Goal: Task Accomplishment & Management: Manage account settings

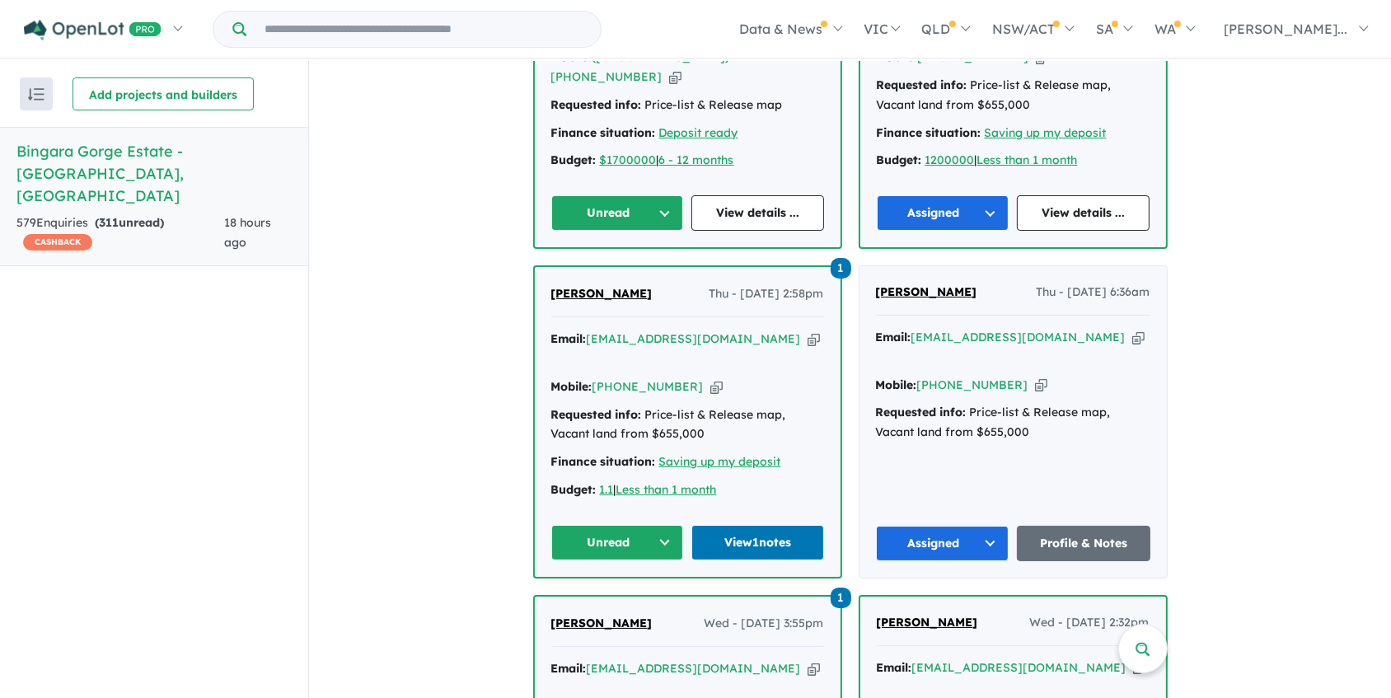
scroll to position [1649, 0]
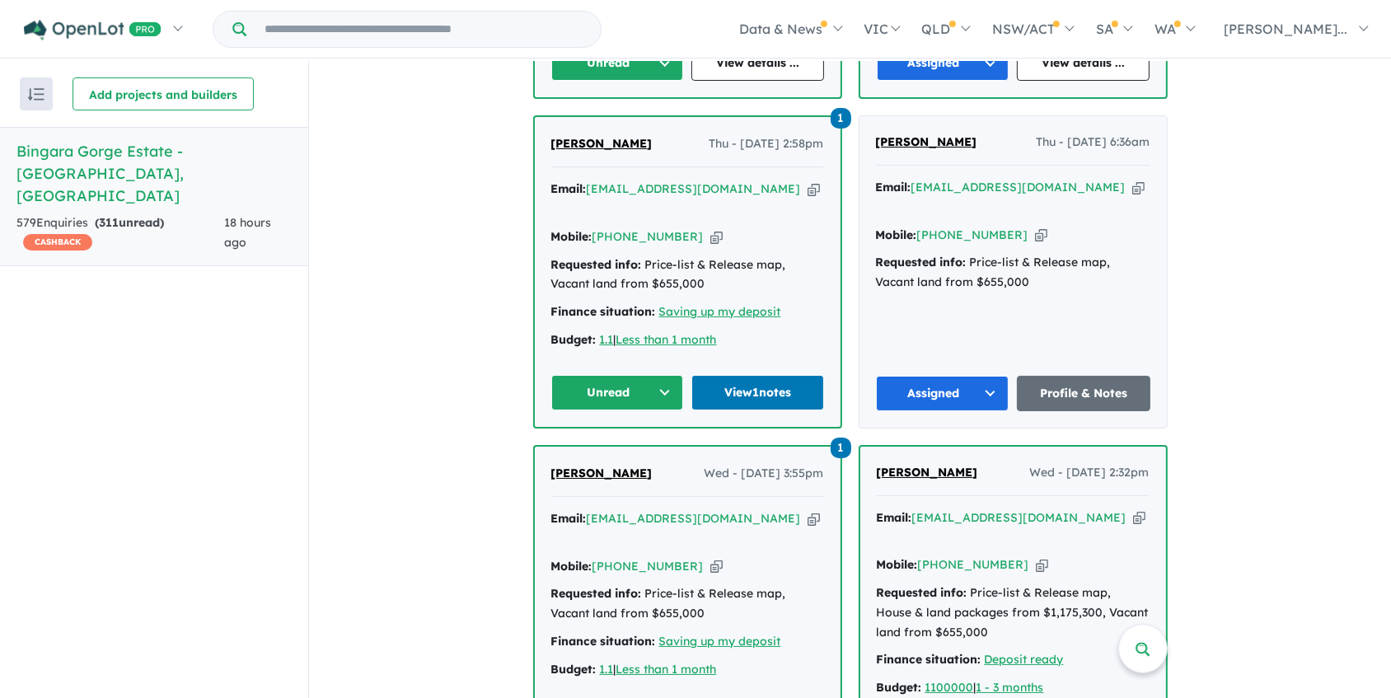
click at [574, 466] on span "[PERSON_NAME]" at bounding box center [601, 473] width 101 height 15
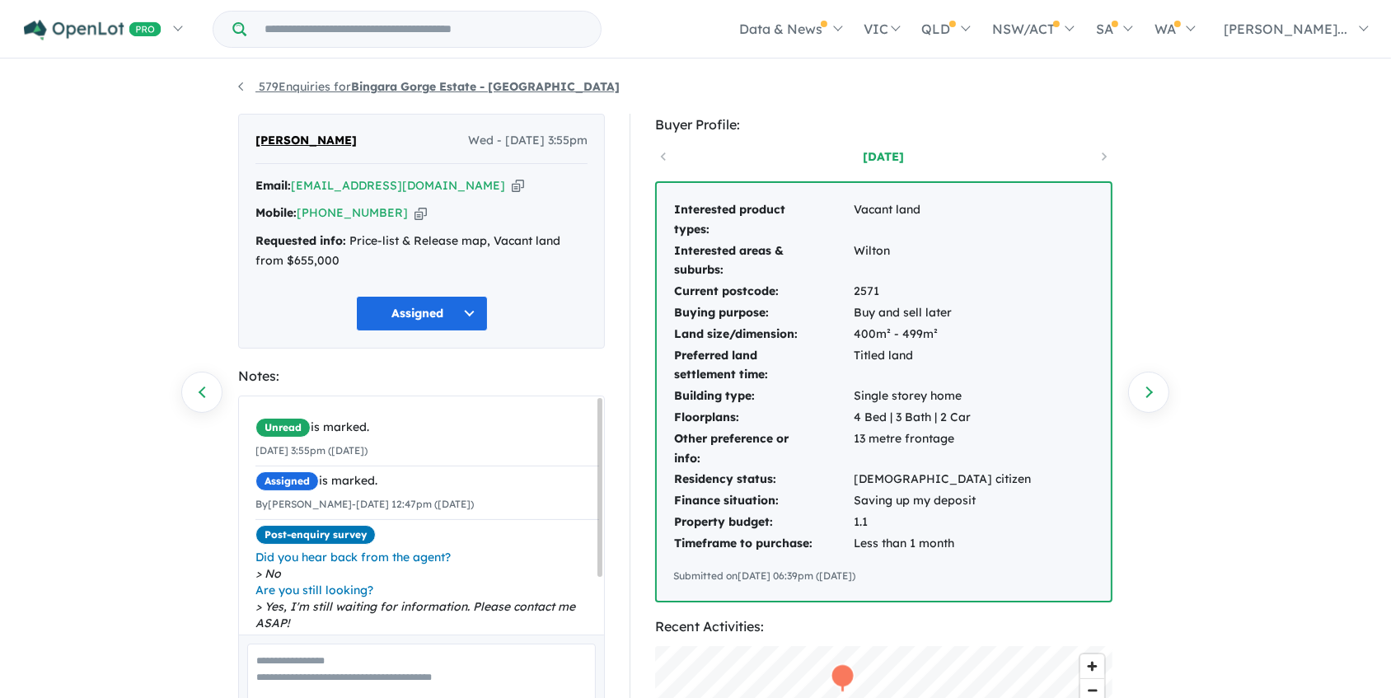
click at [243, 86] on link "579 Enquiries for Bingara Gorge Estate - [GEOGRAPHIC_DATA]" at bounding box center [429, 86] width 382 height 15
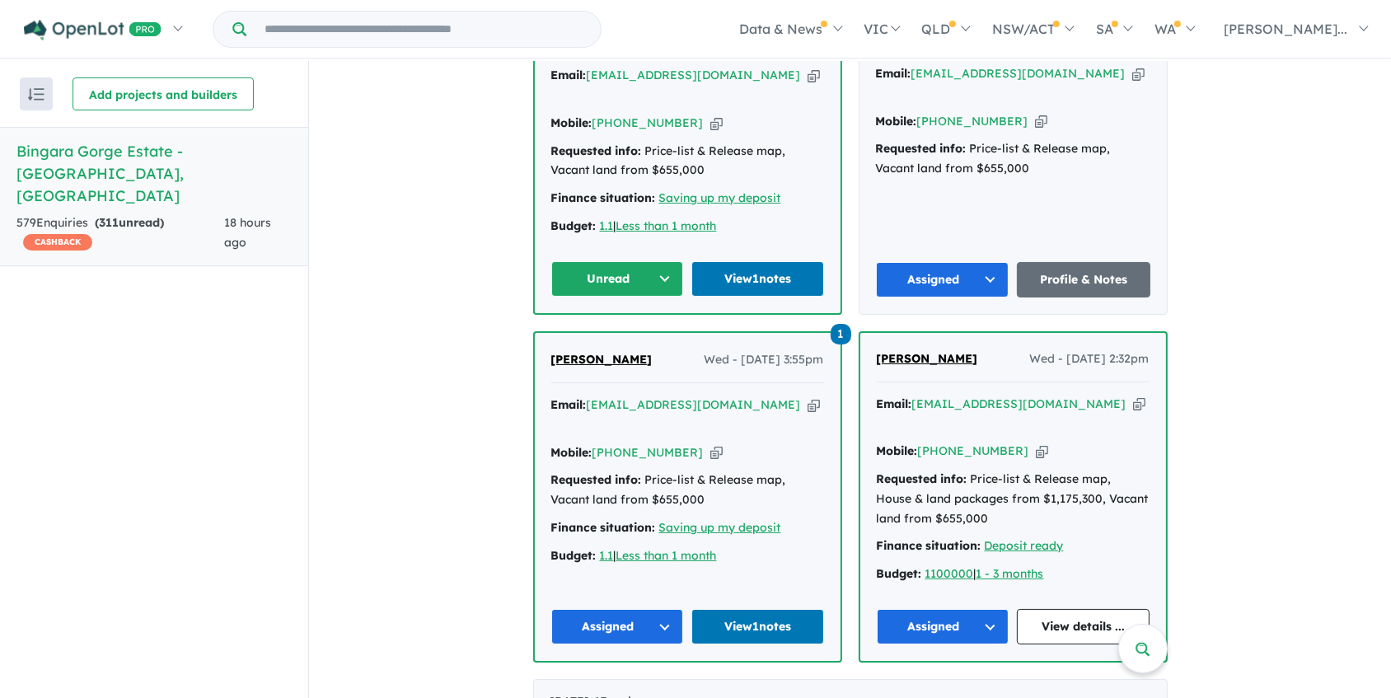
scroll to position [1798, 0]
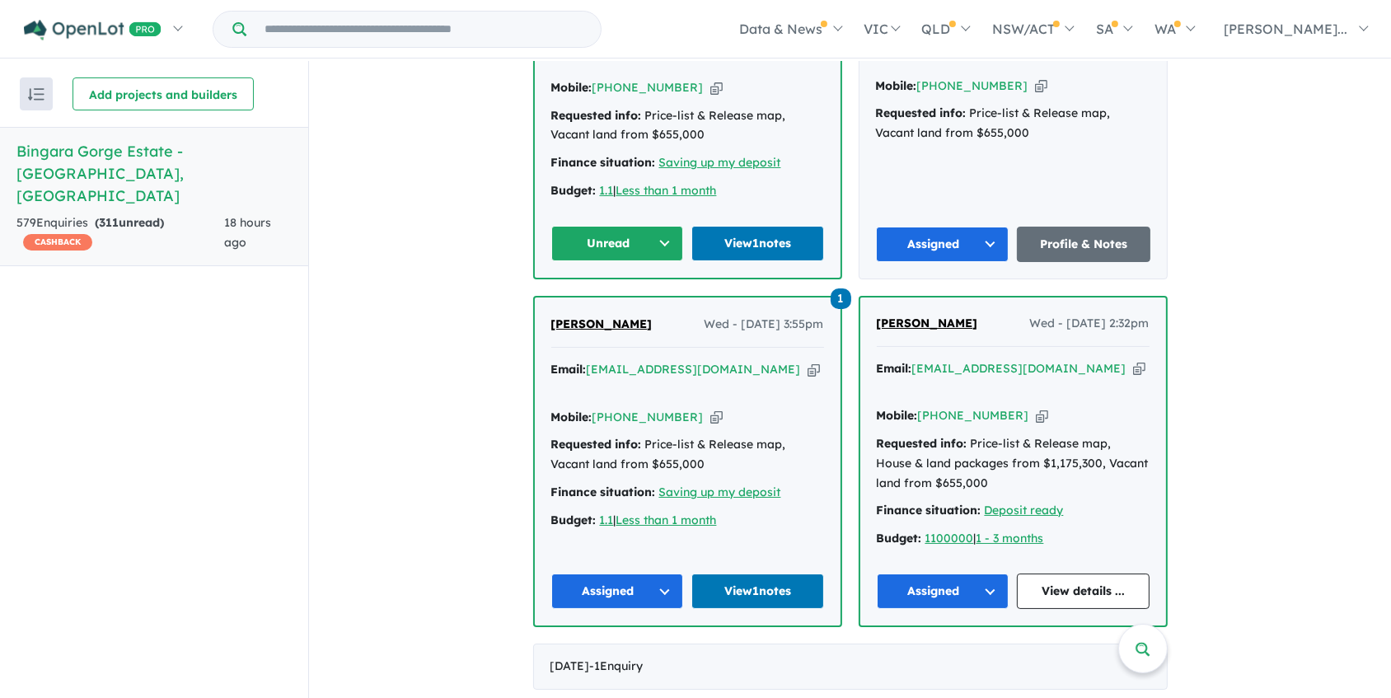
click at [1133, 360] on icon "button" at bounding box center [1139, 368] width 12 height 17
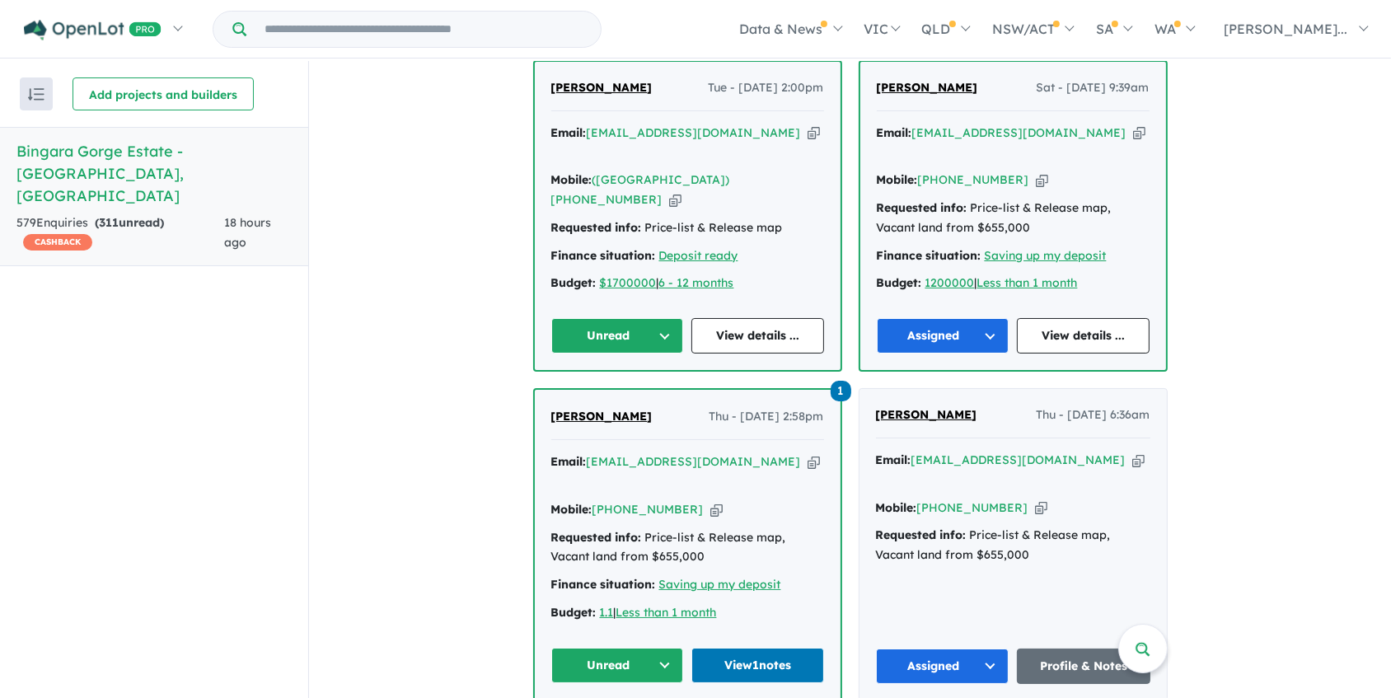
scroll to position [1349, 0]
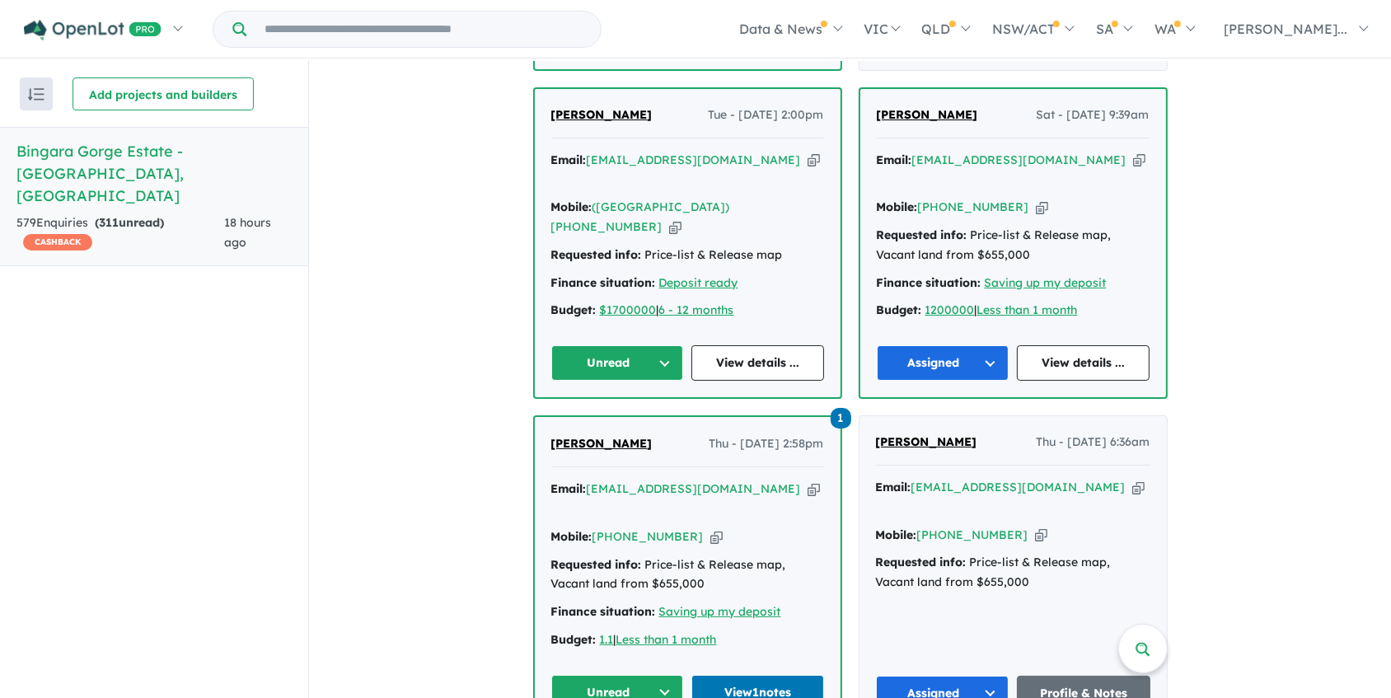
click at [1133, 479] on icon "button" at bounding box center [1139, 487] width 12 height 17
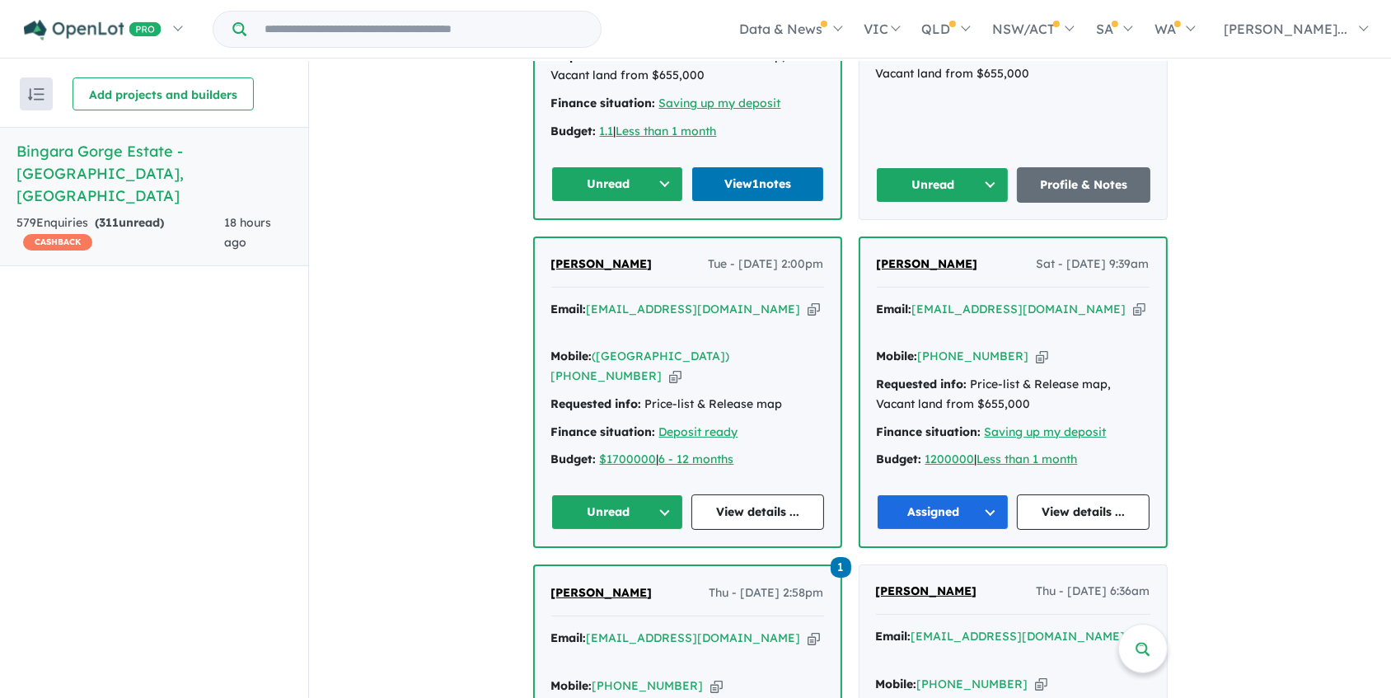
scroll to position [1199, 0]
click at [808, 302] on icon "button" at bounding box center [814, 310] width 12 height 17
click at [657, 495] on button "Unread" at bounding box center [617, 512] width 133 height 35
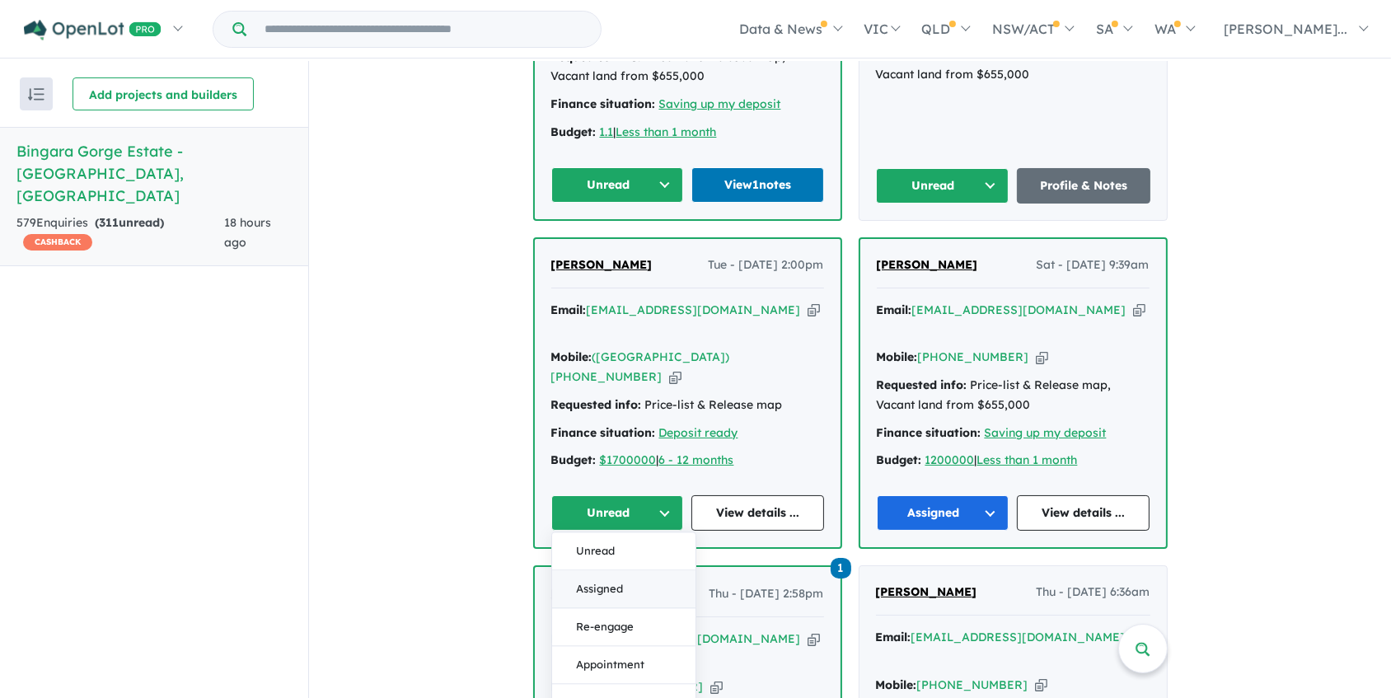
click at [612, 571] on button "Assigned" at bounding box center [623, 590] width 143 height 38
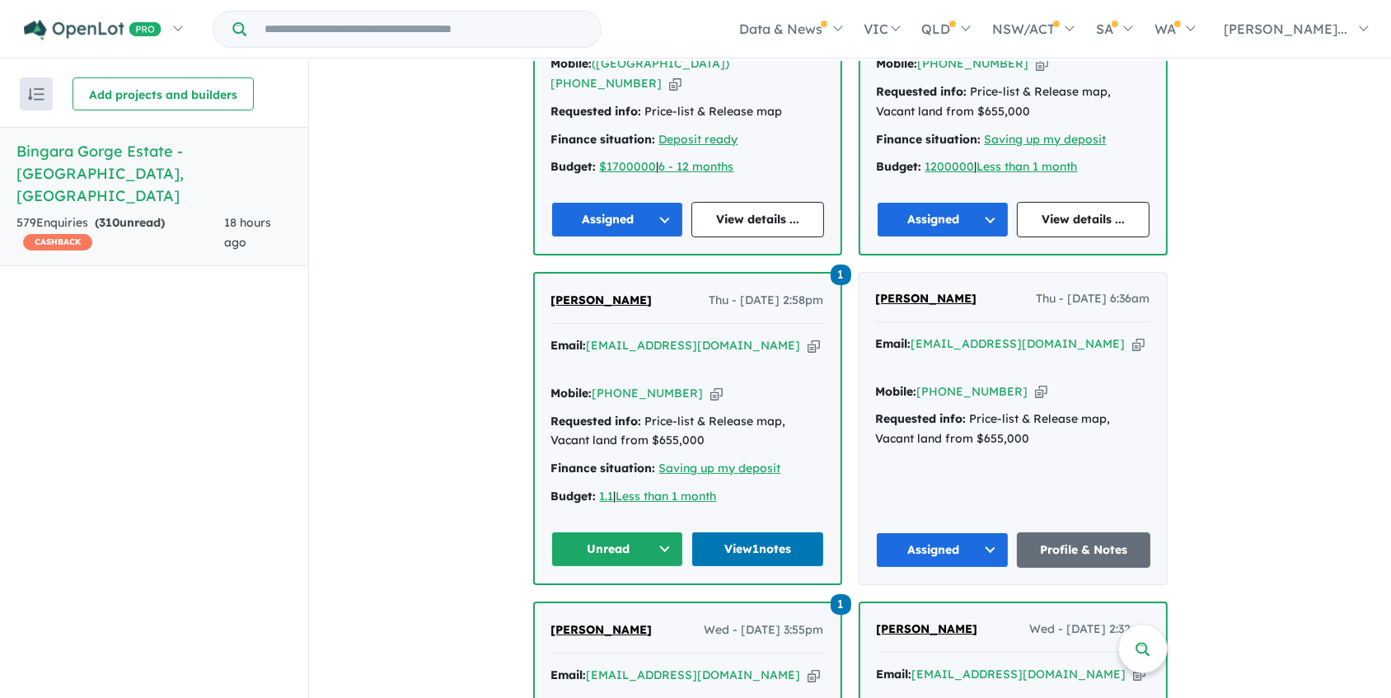
scroll to position [1499, 0]
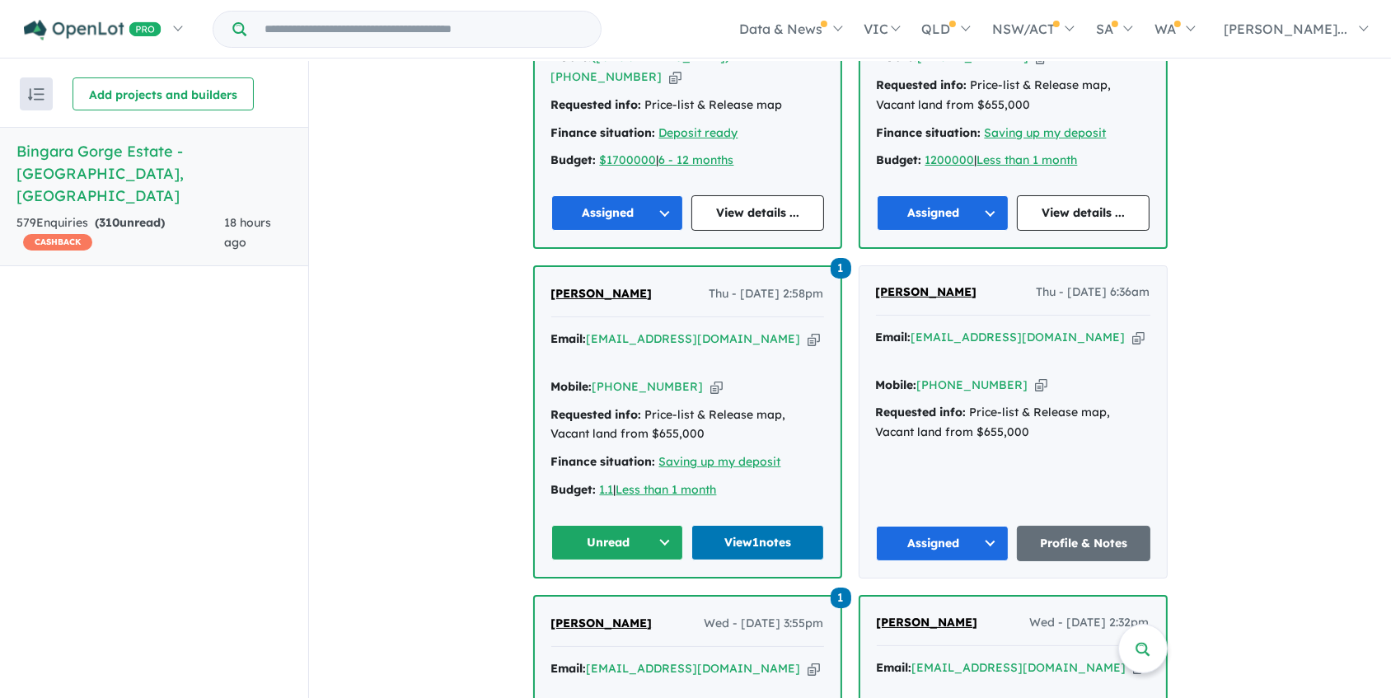
click at [654, 525] on button "Unread" at bounding box center [617, 542] width 133 height 35
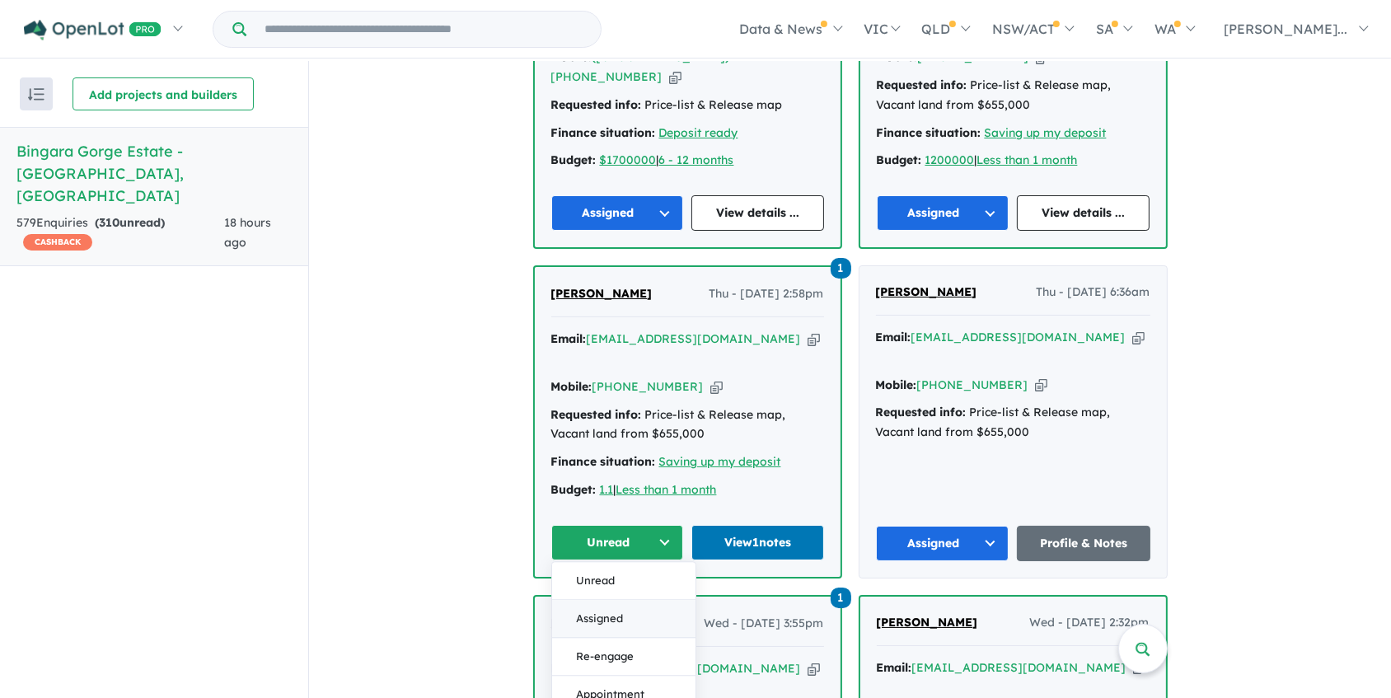
click at [618, 600] on button "Assigned" at bounding box center [623, 619] width 143 height 38
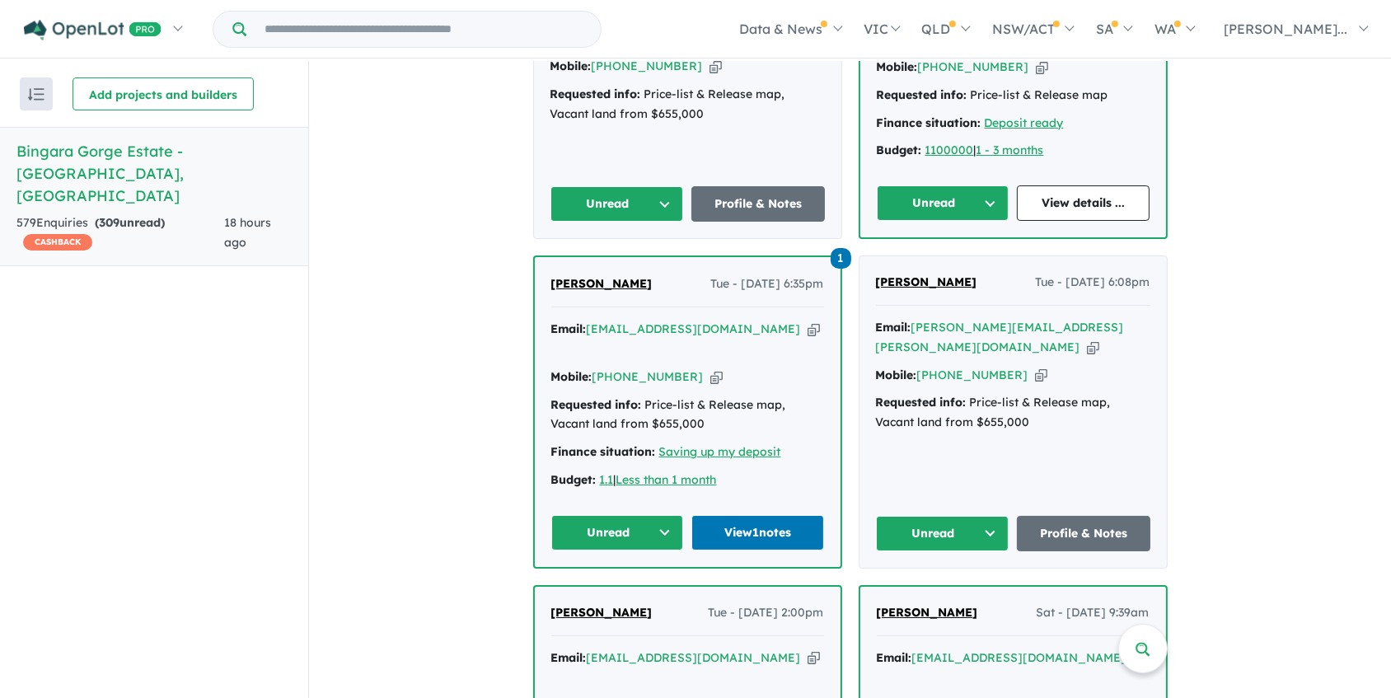
scroll to position [824, 0]
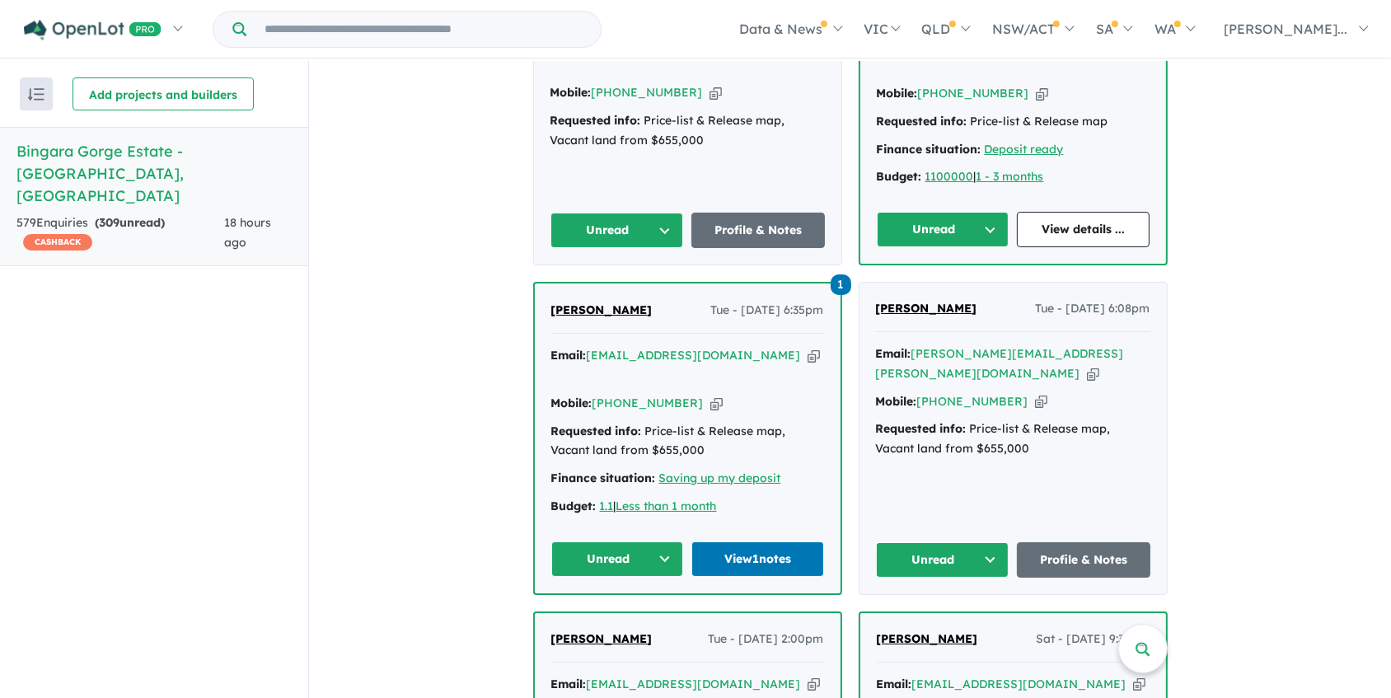
click at [1087, 365] on icon "button" at bounding box center [1093, 373] width 12 height 17
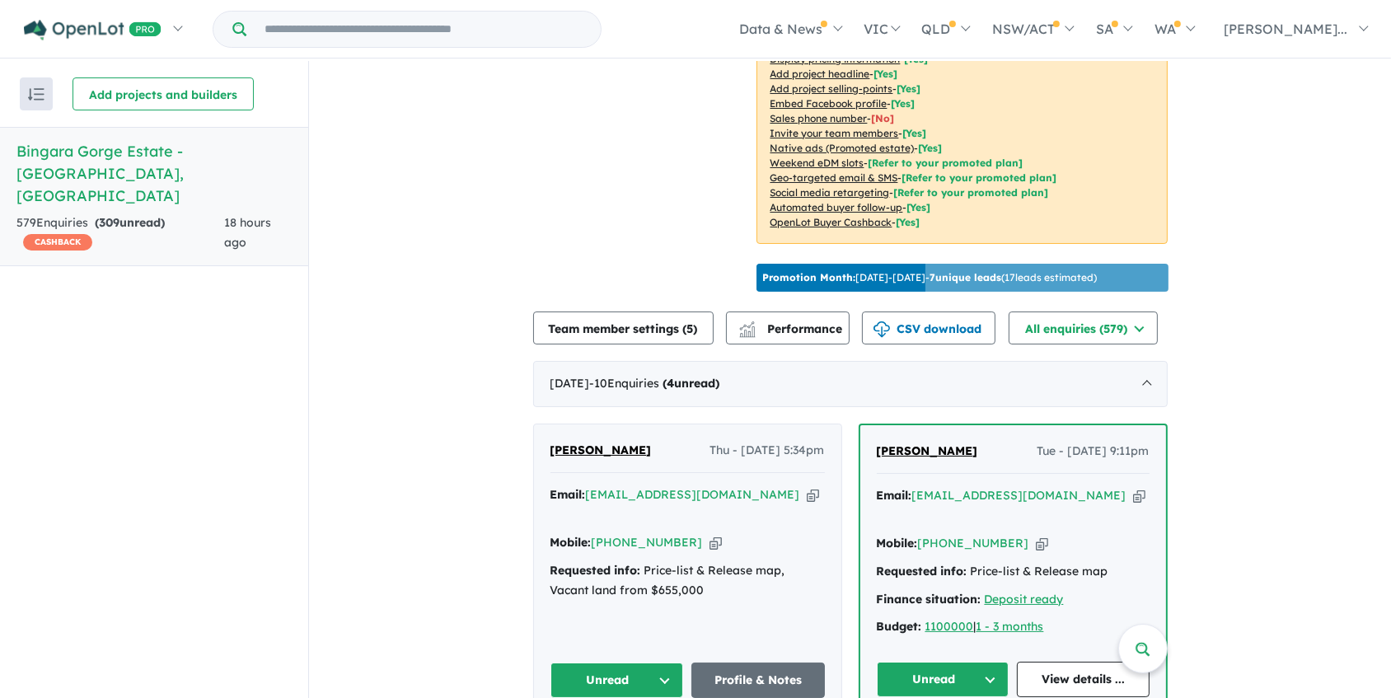
scroll to position [599, 0]
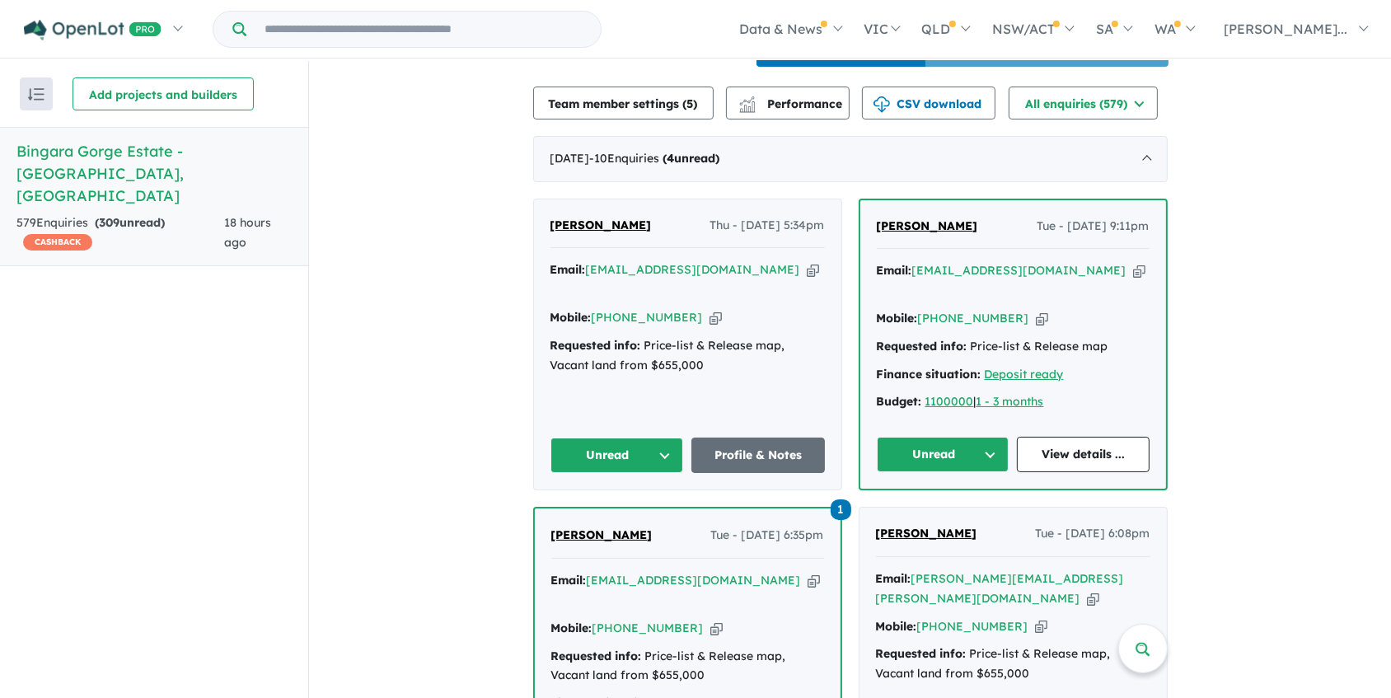
click at [932, 437] on button "Unread" at bounding box center [943, 454] width 133 height 35
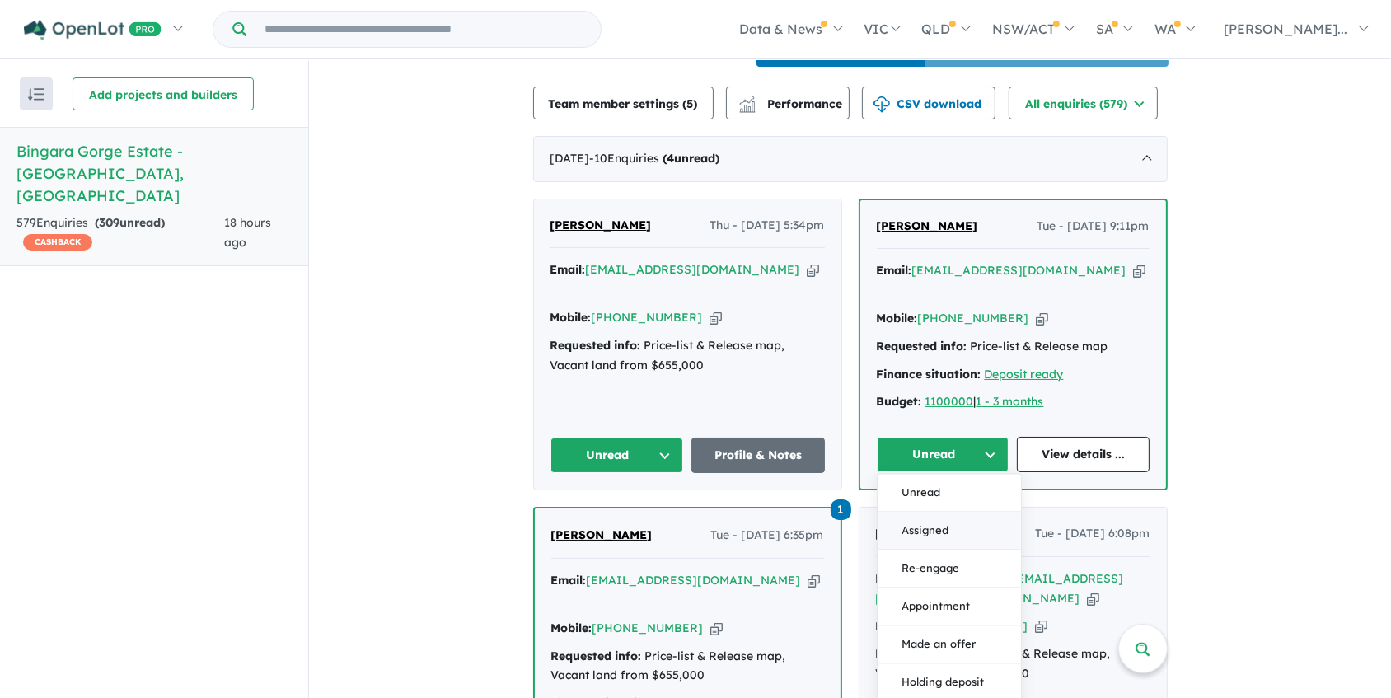
click at [947, 513] on button "Assigned" at bounding box center [949, 532] width 143 height 38
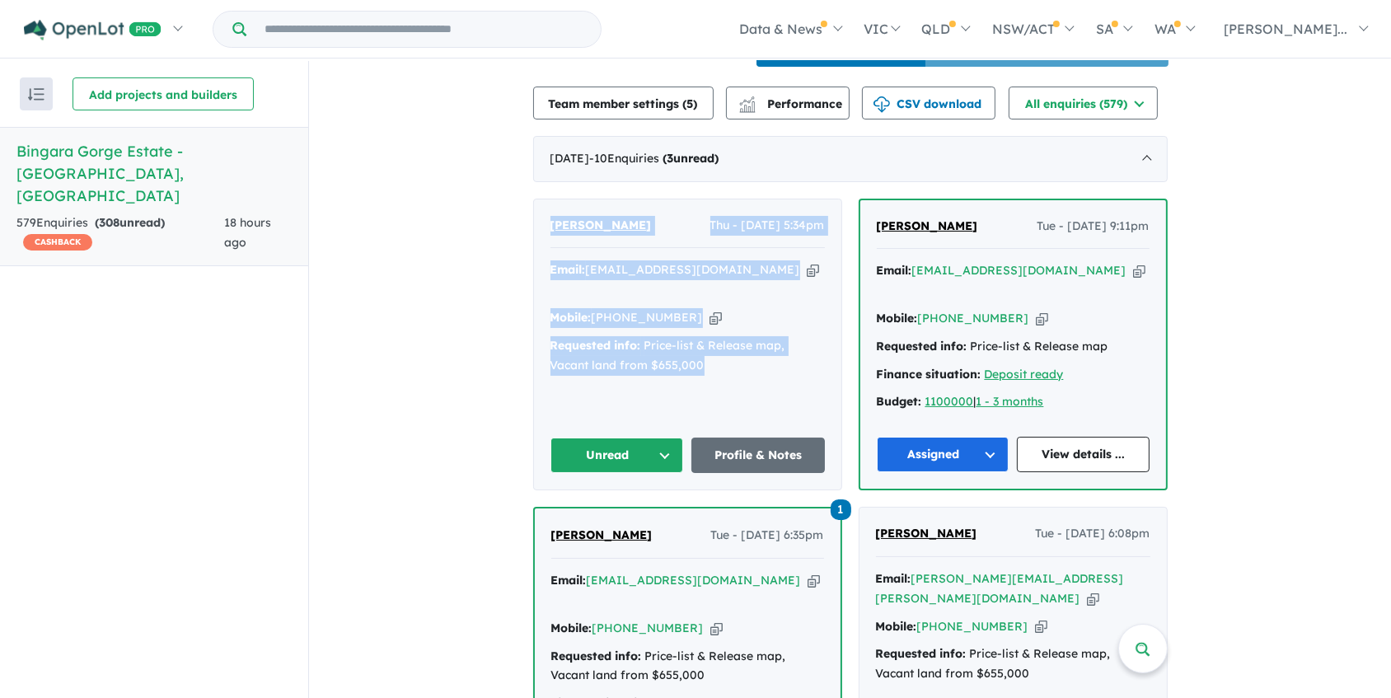
drag, startPoint x: 538, startPoint y: 210, endPoint x: 774, endPoint y: 345, distance: 271.4
click at [774, 345] on div "Zeba Ansari Thu - 09/10/2025, 5:34pm Email: zaridz15@gmail.com Copied! Mobile: …" at bounding box center [687, 344] width 307 height 291
copy div "Zeba Ansari Thu - 09/10/2025, 5:34pm Email: zaridz15@gmail.com Copied! Mobile: …"
click at [627, 438] on button "Unread" at bounding box center [618, 455] width 134 height 35
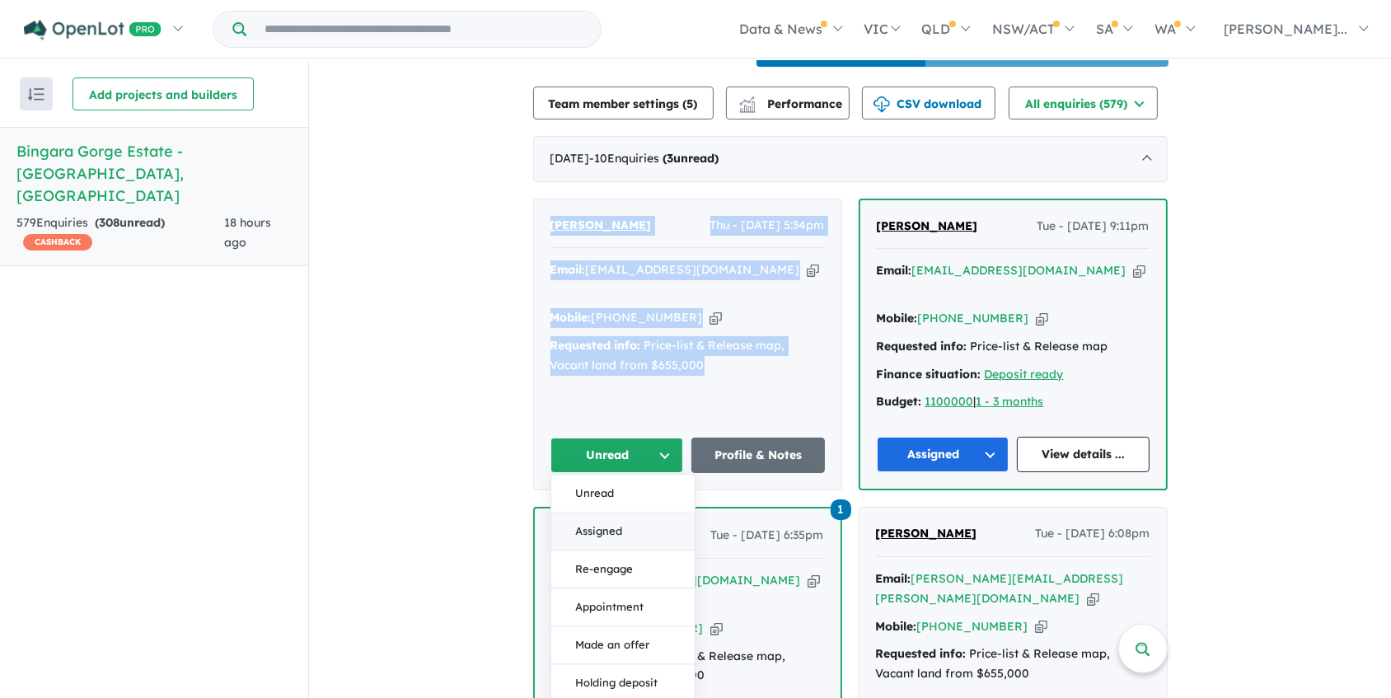
click at [617, 514] on button "Assigned" at bounding box center [622, 533] width 143 height 38
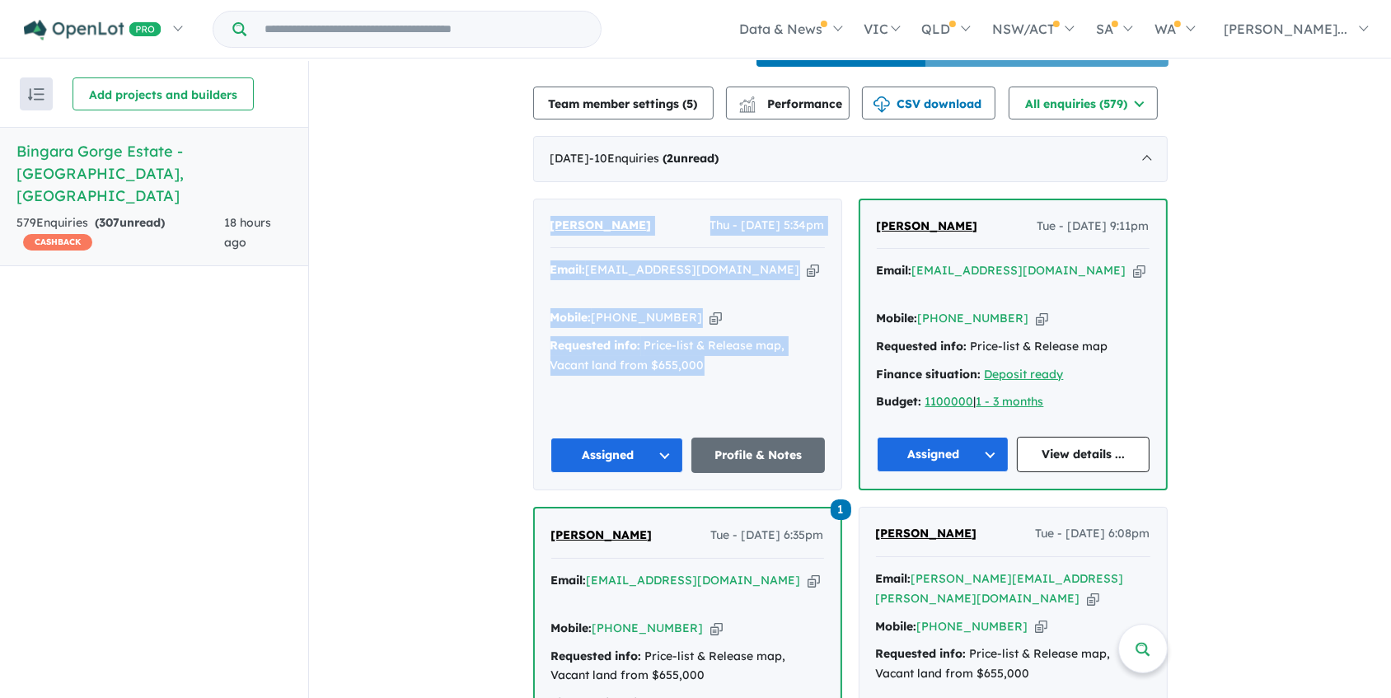
scroll to position [899, 0]
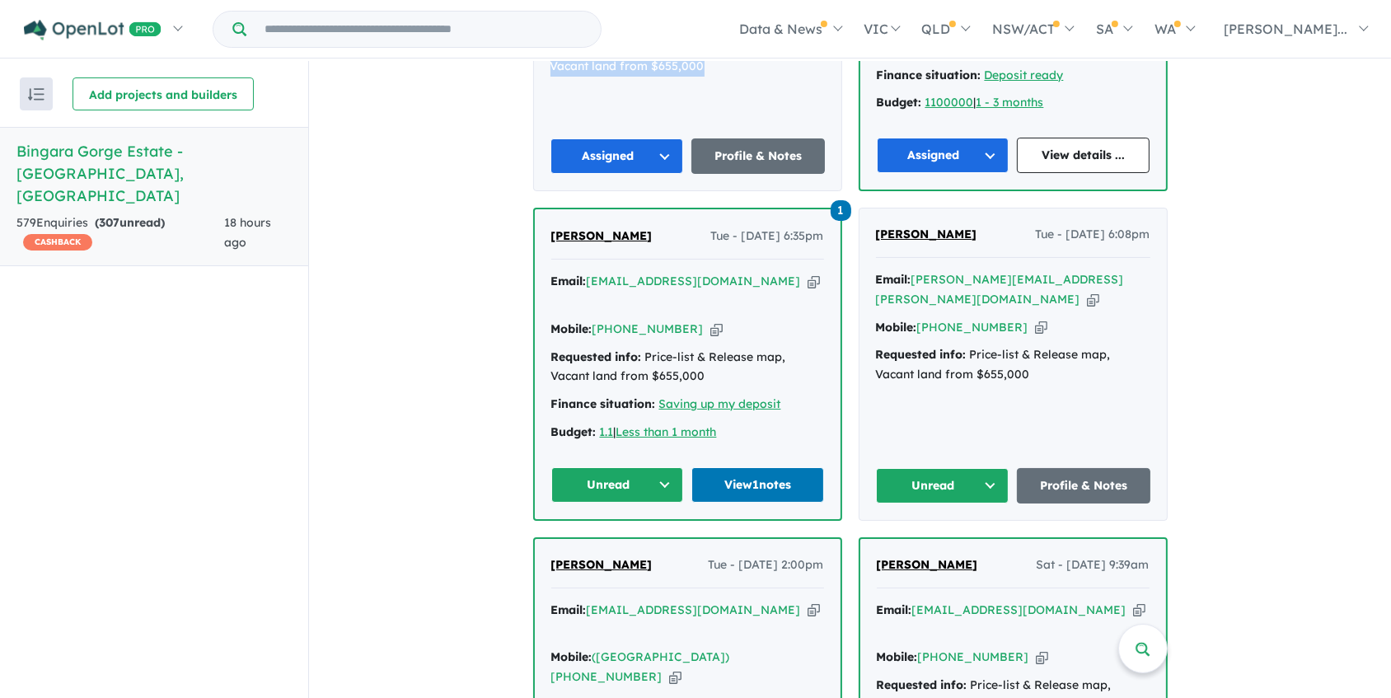
click at [933, 468] on button "Unread" at bounding box center [943, 485] width 134 height 35
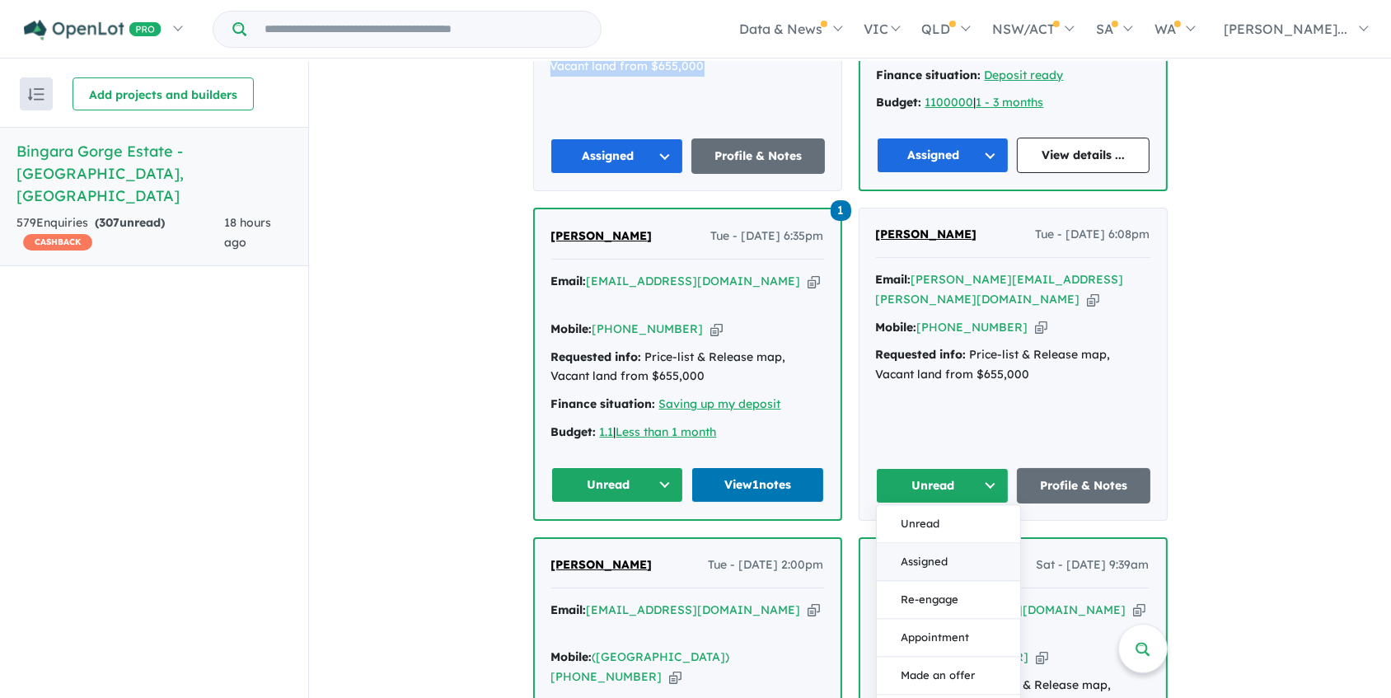
click at [941, 543] on button "Assigned" at bounding box center [948, 562] width 143 height 38
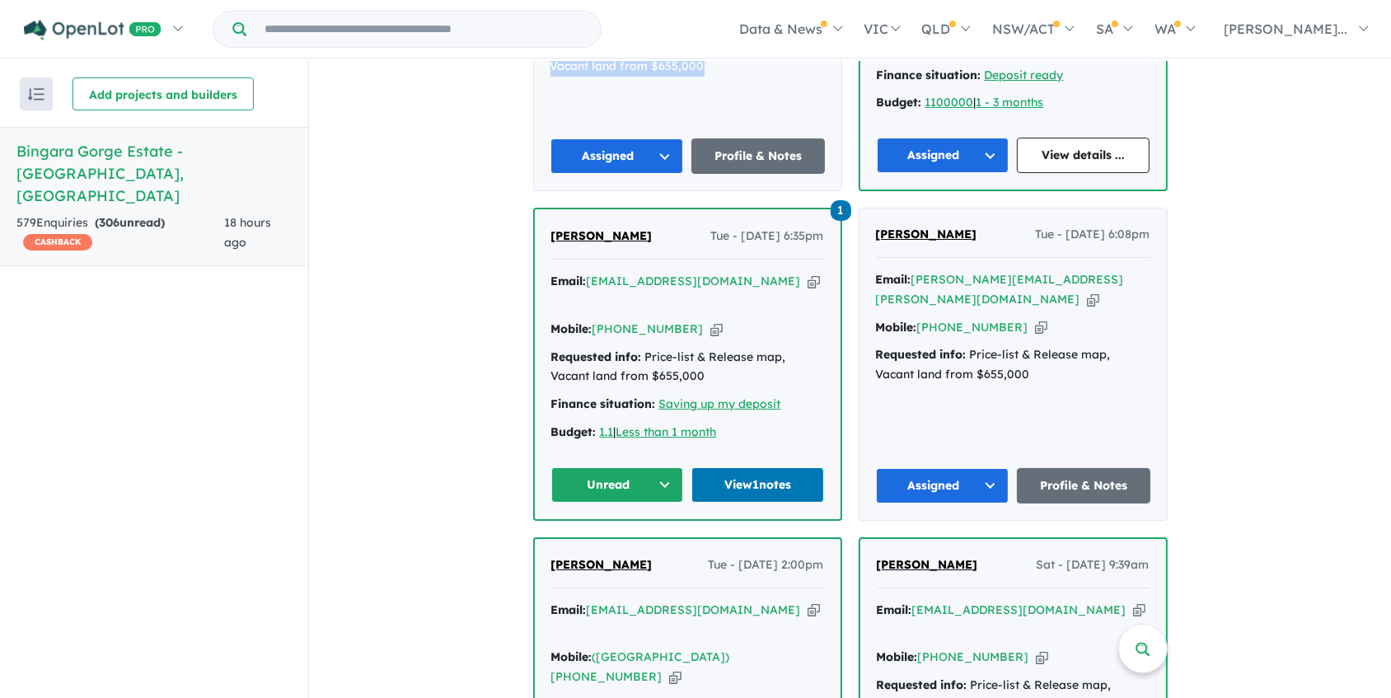
click at [648, 467] on button "Unread" at bounding box center [617, 484] width 133 height 35
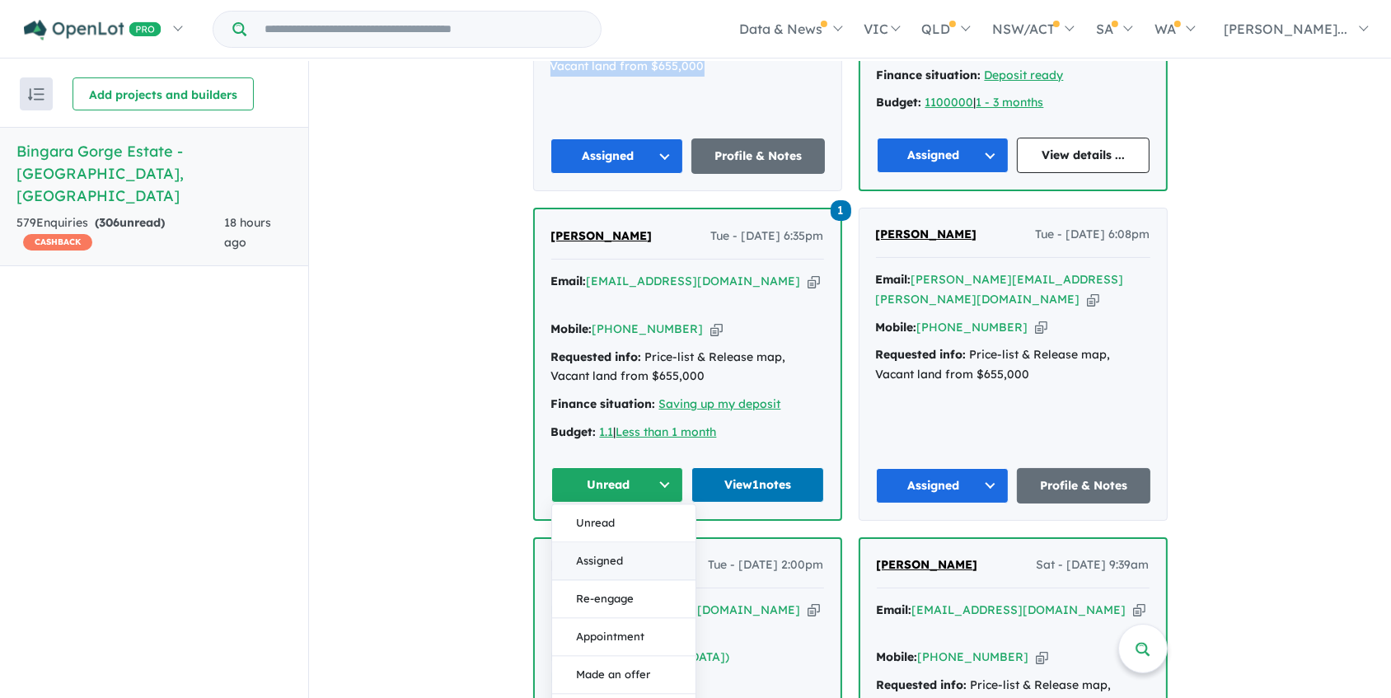
click at [630, 542] on button "Assigned" at bounding box center [623, 561] width 143 height 38
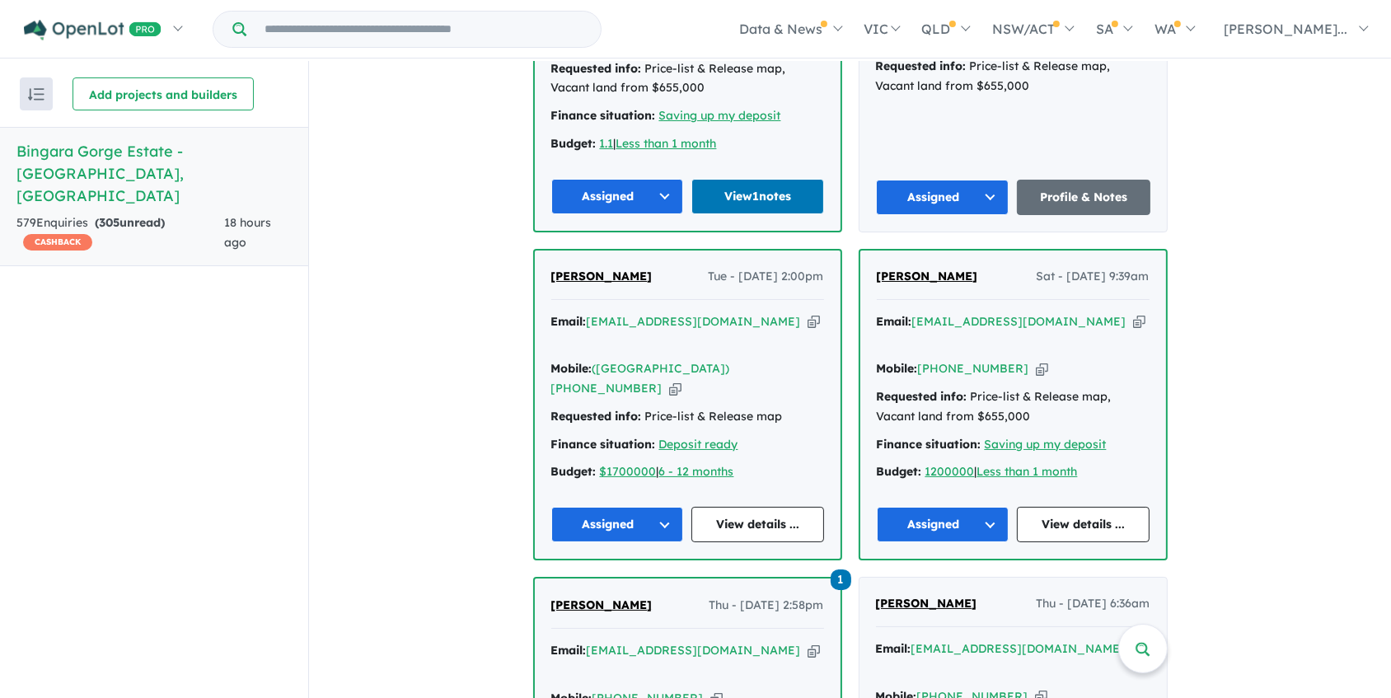
scroll to position [1124, 0]
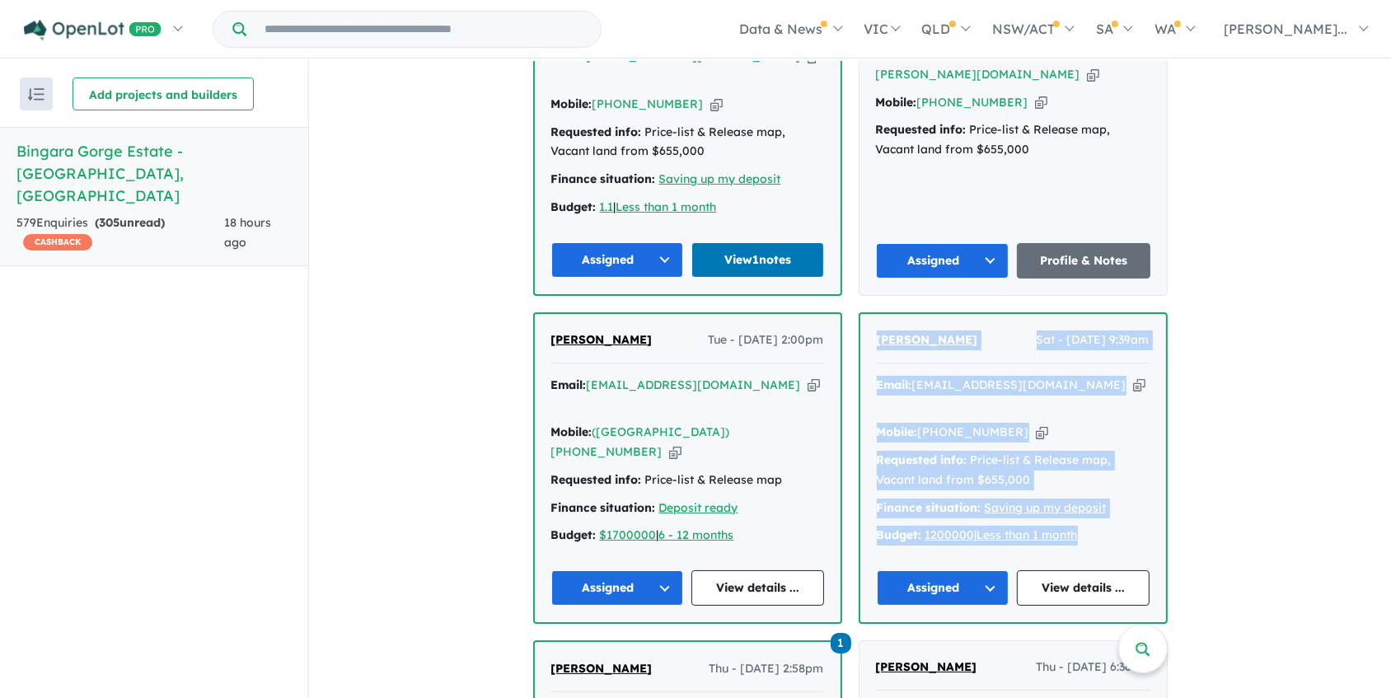
drag, startPoint x: 866, startPoint y: 289, endPoint x: 1145, endPoint y: 463, distance: 329.6
click at [1145, 463] on div "sudeep rijal Sat - 04/10/2025, 9:39am Email: s4sudeep@gmail.com Copied! Mobile:…" at bounding box center [1014, 468] width 306 height 308
copy div "sudeep rijal Sat - 04/10/2025, 9:39am Email: s4sudeep@gmail.com Copied! Mobile:…"
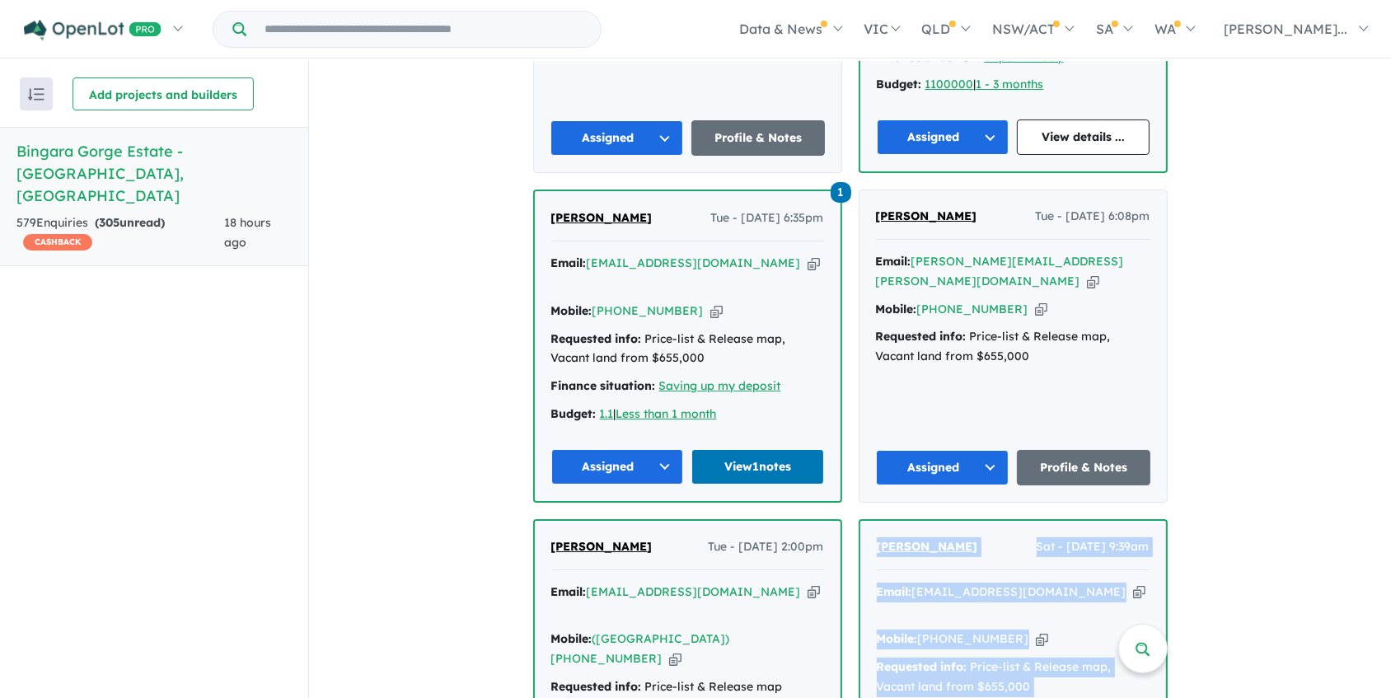
scroll to position [899, 0]
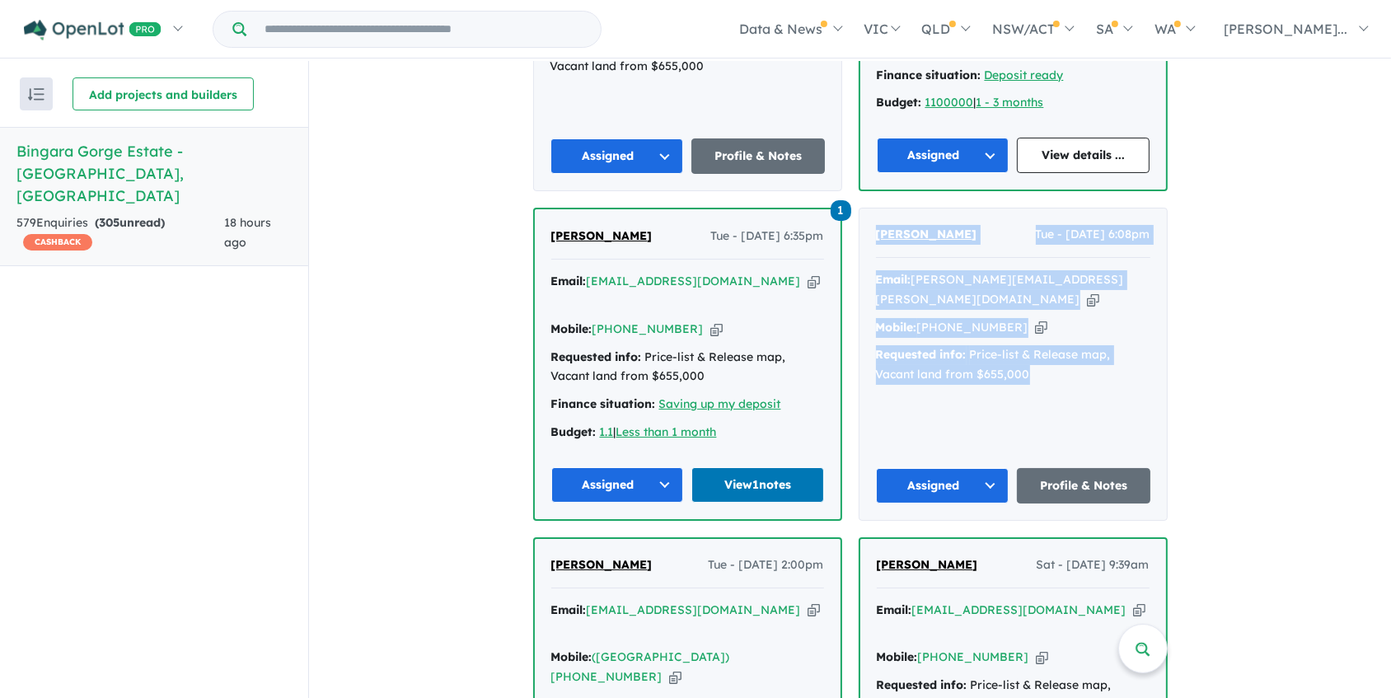
drag, startPoint x: 863, startPoint y: 200, endPoint x: 1141, endPoint y: 357, distance: 318.9
click at [1141, 357] on div "Hebah Hariri Tue - 07/10/2025, 6:08pm Email: hebah.hariri@hotmail.com Copied! M…" at bounding box center [1013, 365] width 307 height 312
copy div "Hebah Hariri Tue - 07/10/2025, 6:08pm Email: hebah.hariri@hotmail.com Copied! M…"
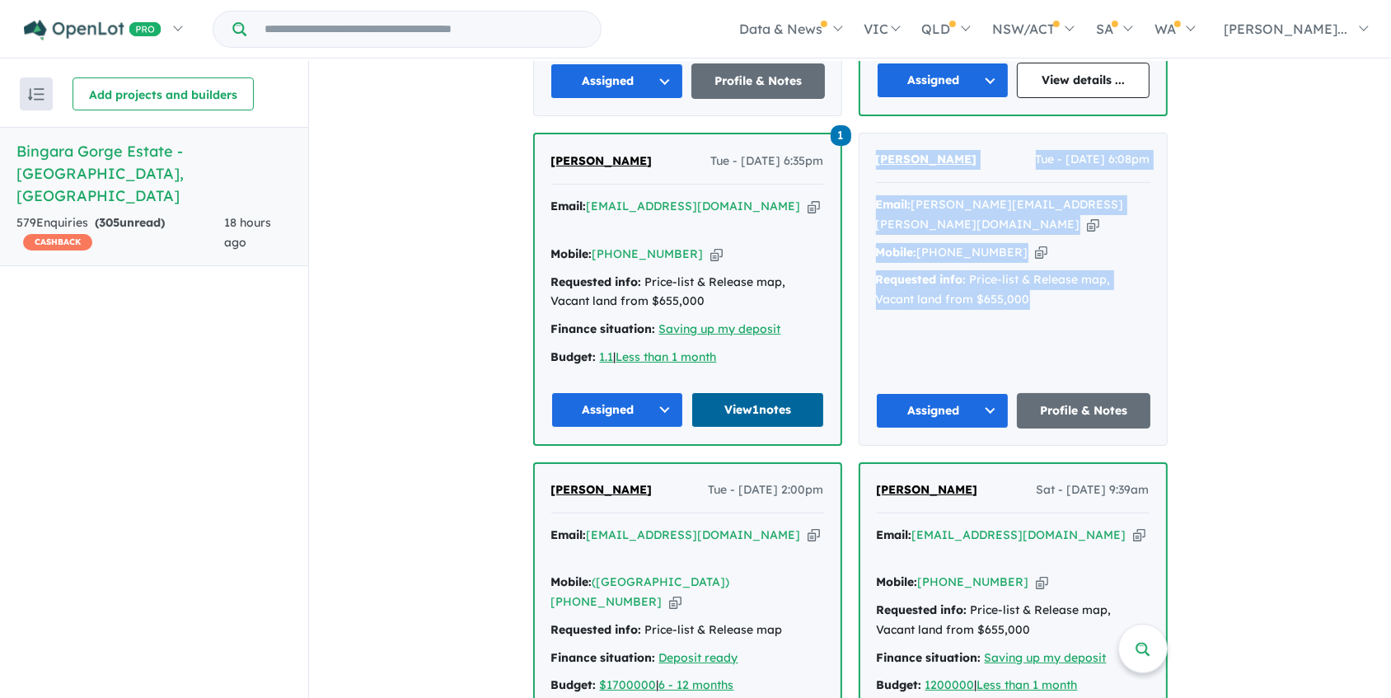
scroll to position [1049, 0]
